Goal: Find specific page/section: Find specific page/section

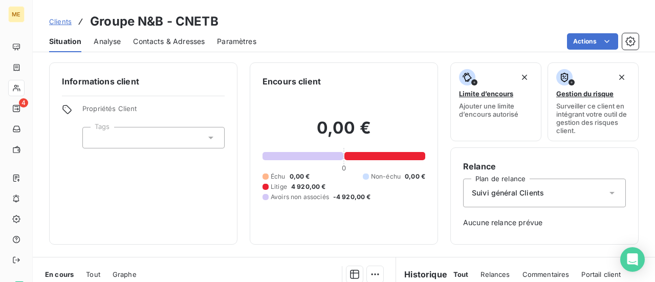
scroll to position [154, 0]
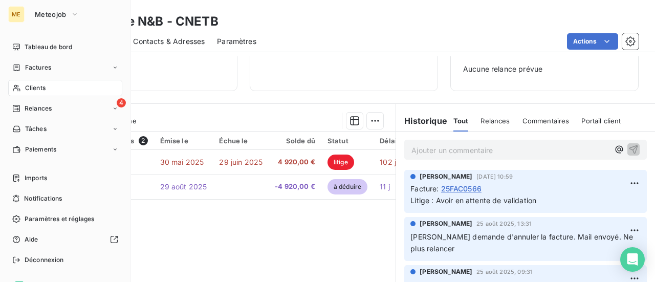
click at [37, 89] on span "Clients" at bounding box center [35, 87] width 20 height 9
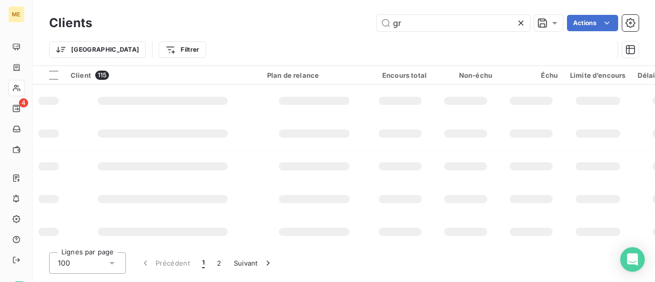
type input "g"
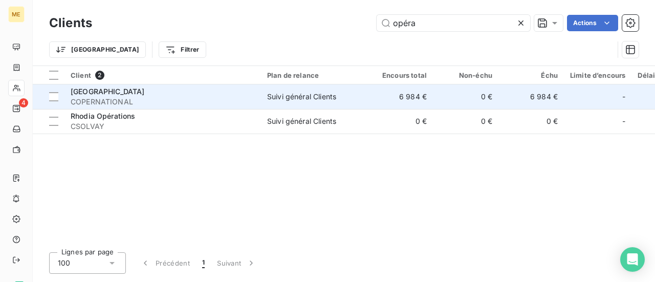
type input "opéra"
click at [146, 103] on span "COPERNATIONAL" at bounding box center [163, 102] width 184 height 10
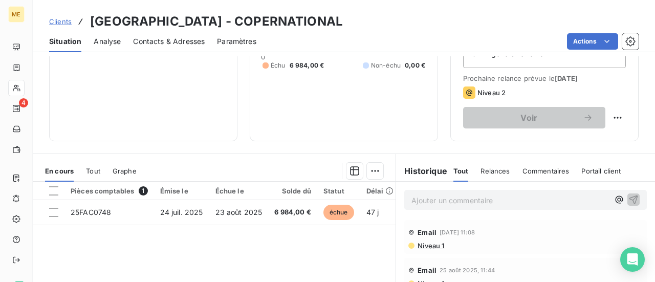
scroll to position [154, 0]
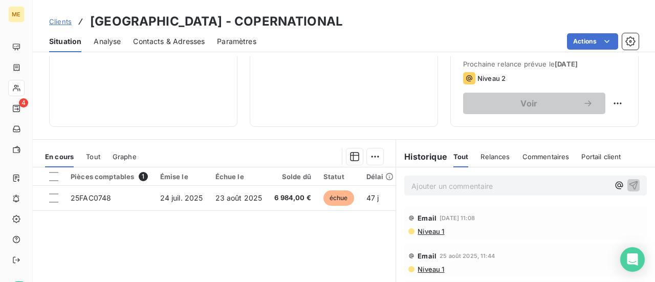
click at [417, 187] on p "Ajouter un commentaire ﻿" at bounding box center [511, 186] width 198 height 13
click at [628, 184] on button "button" at bounding box center [634, 185] width 12 height 12
